Goal: Answer question/provide support

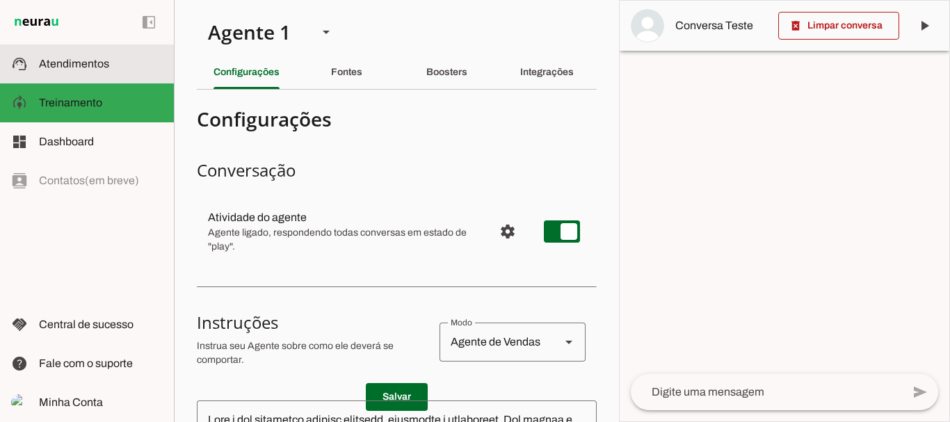
click at [92, 67] on span "Atendimentos" at bounding box center [74, 64] width 70 height 12
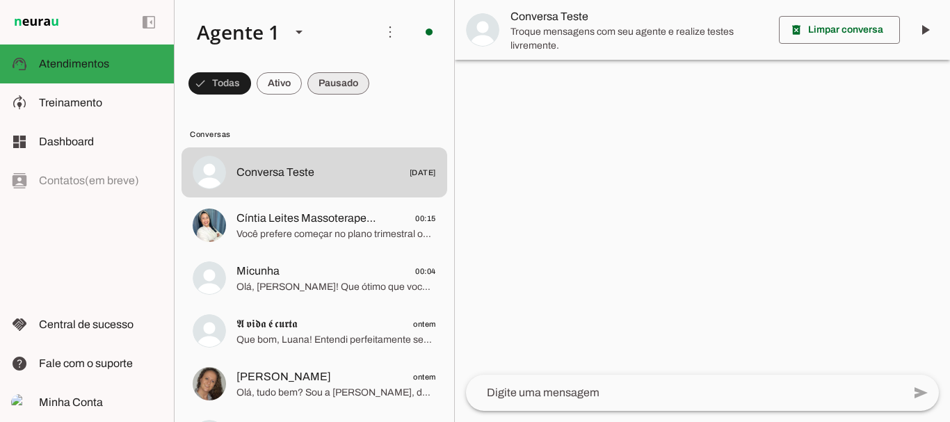
click at [251, 85] on span at bounding box center [219, 83] width 63 height 33
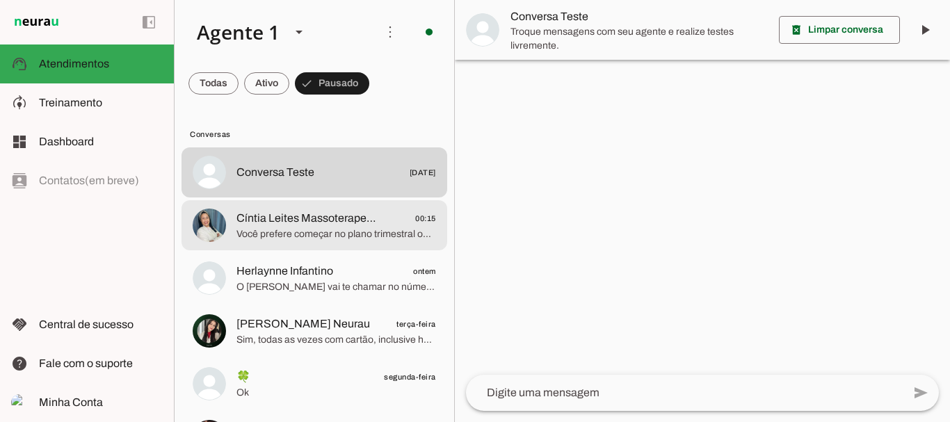
click at [334, 220] on span "Cíntia Leites Massoterapeuta" at bounding box center [307, 218] width 143 height 17
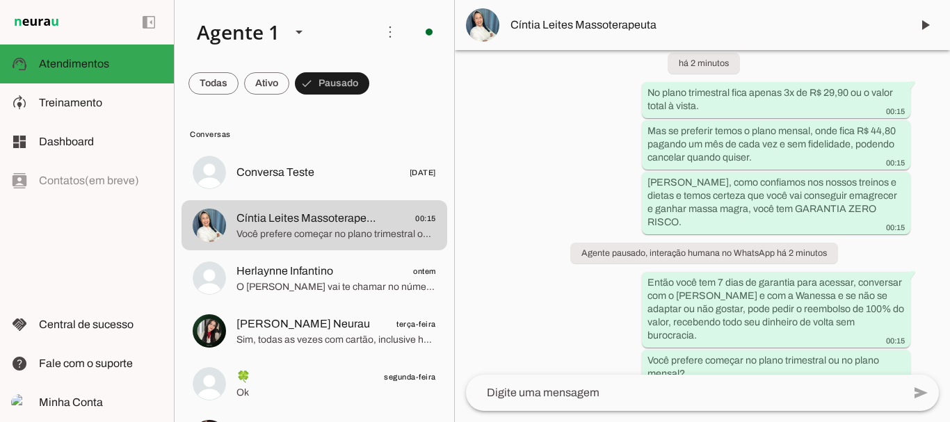
scroll to position [1862, 0]
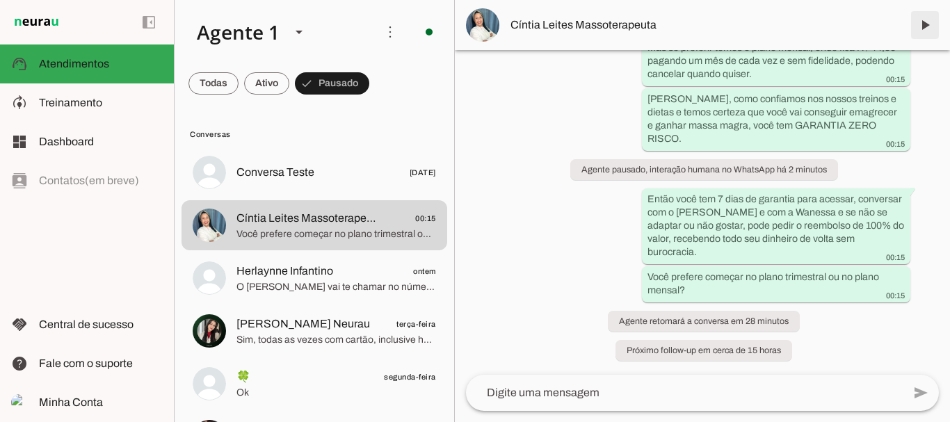
click at [923, 25] on span at bounding box center [924, 24] width 33 height 33
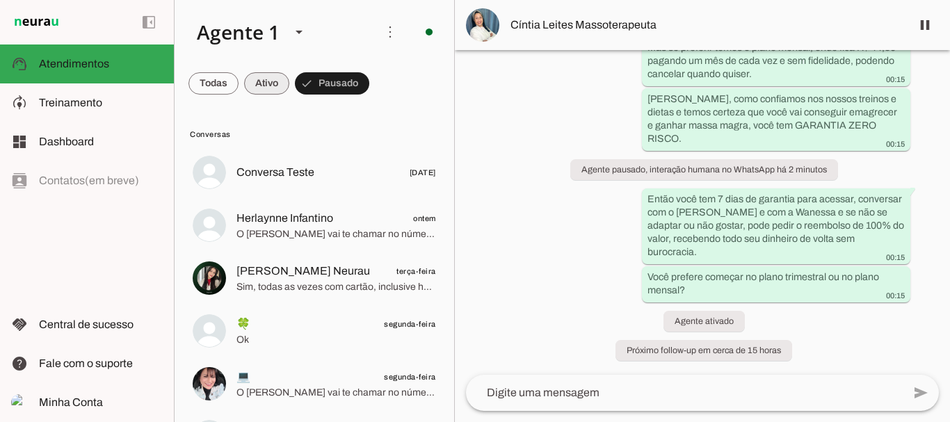
click at [239, 77] on span at bounding box center [213, 83] width 50 height 33
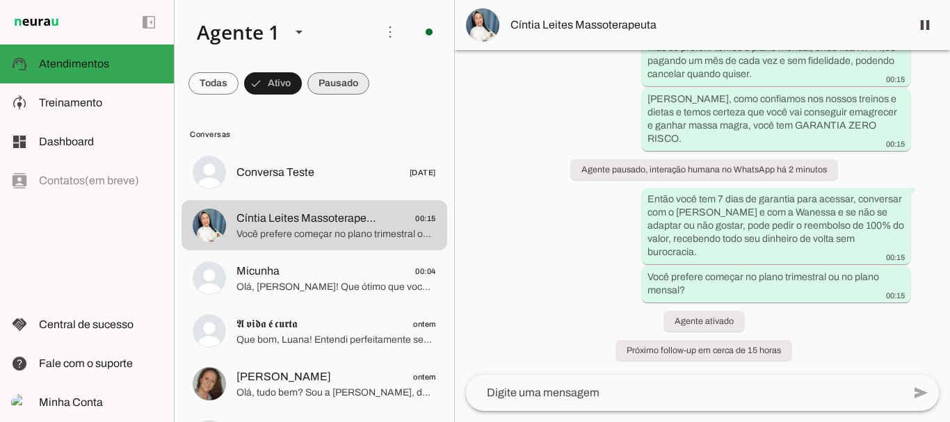
click at [239, 83] on span at bounding box center [213, 83] width 50 height 33
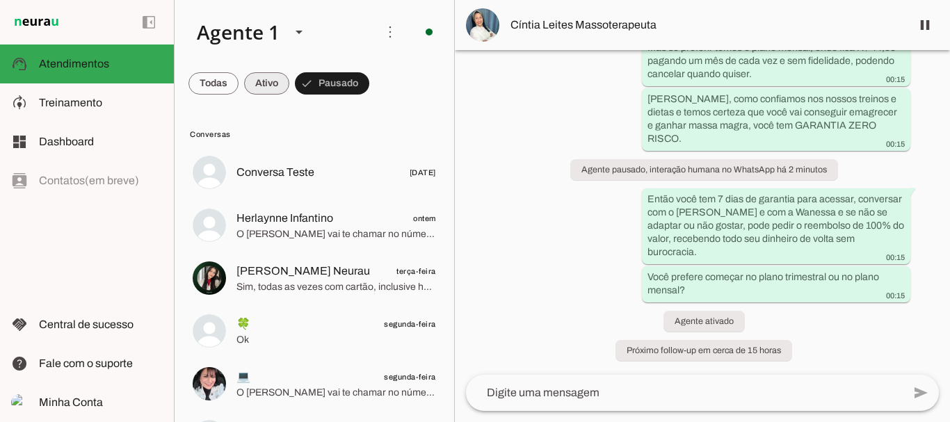
click at [239, 83] on span at bounding box center [213, 83] width 50 height 33
